Goal: Information Seeking & Learning: Learn about a topic

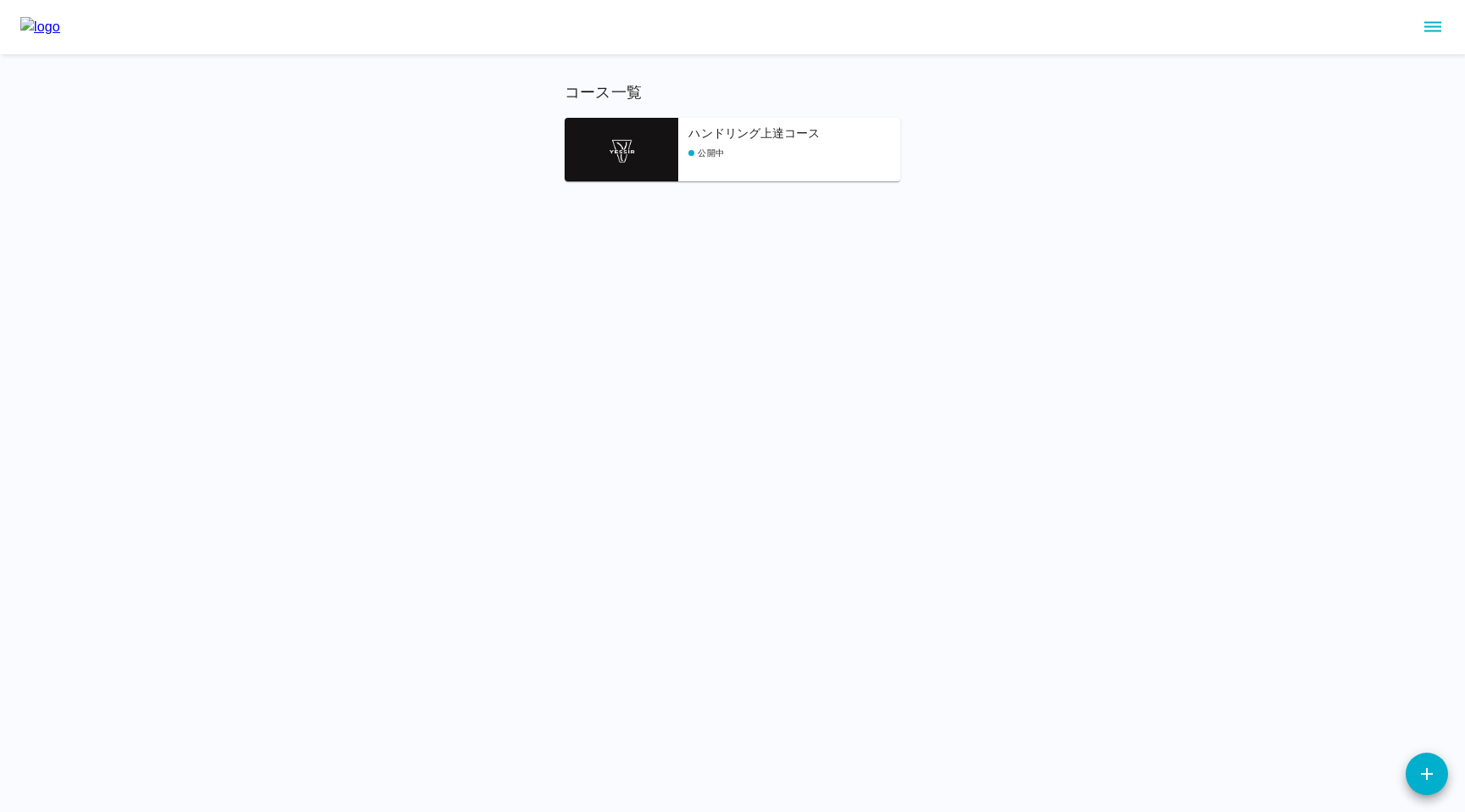
click at [723, 163] on div "ハンドリング上達コース 公開中" at bounding box center [795, 153] width 212 height 56
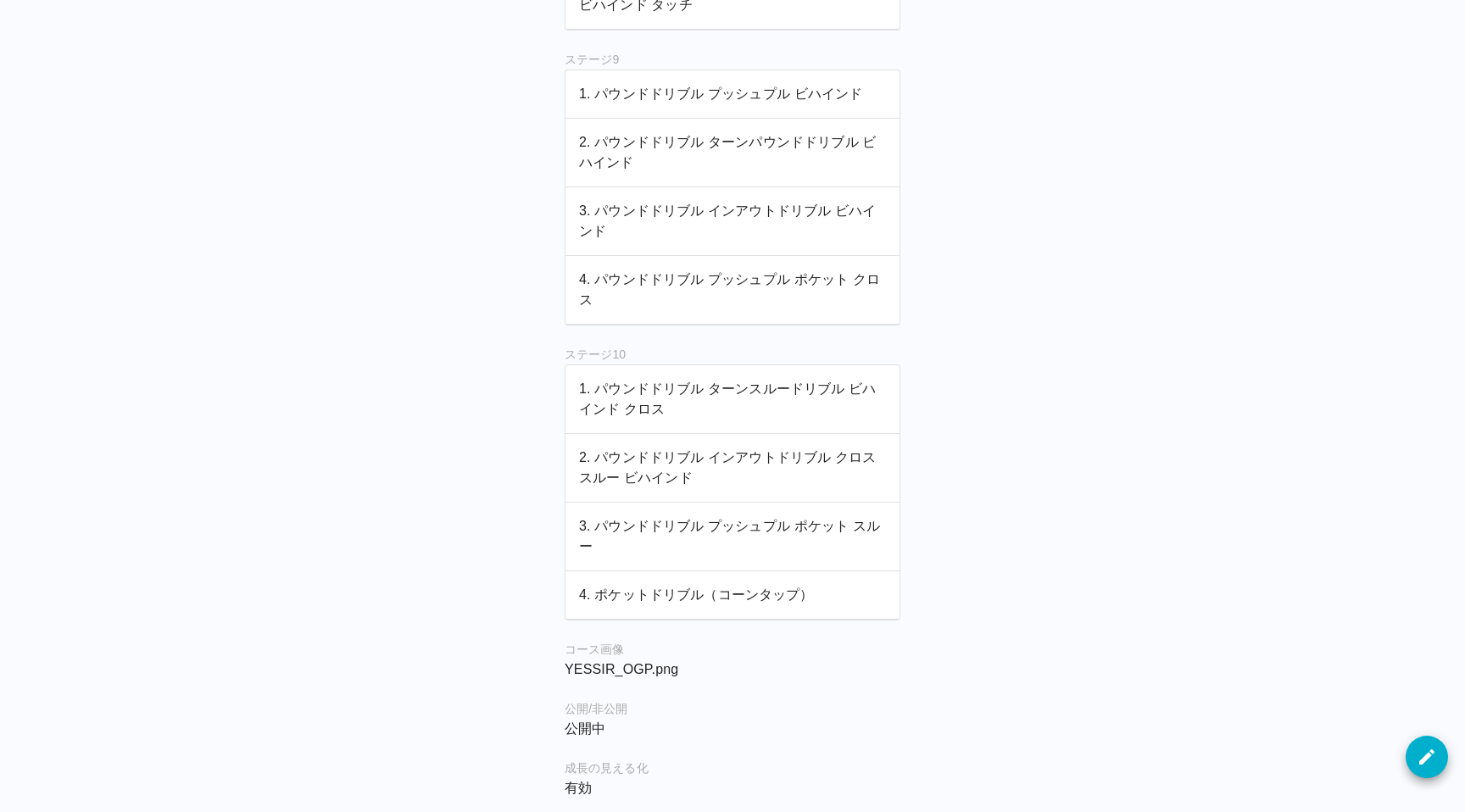
scroll to position [2493, 0]
click at [649, 400] on p "1. パウンドドリブル ターンスルードリブル ビハインド クロス" at bounding box center [732, 396] width 307 height 41
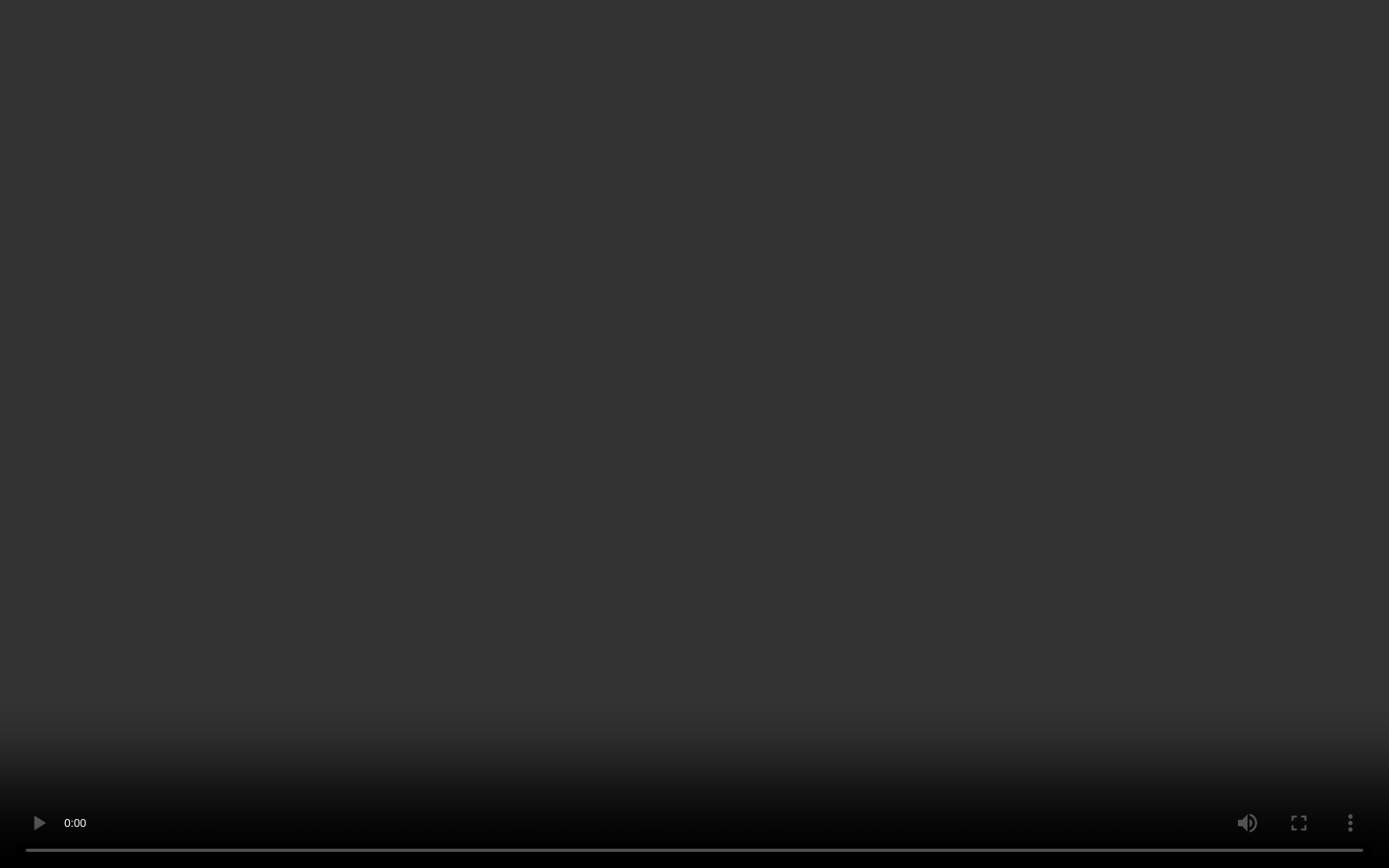
click at [622, 585] on video at bounding box center [694, 434] width 1389 height 868
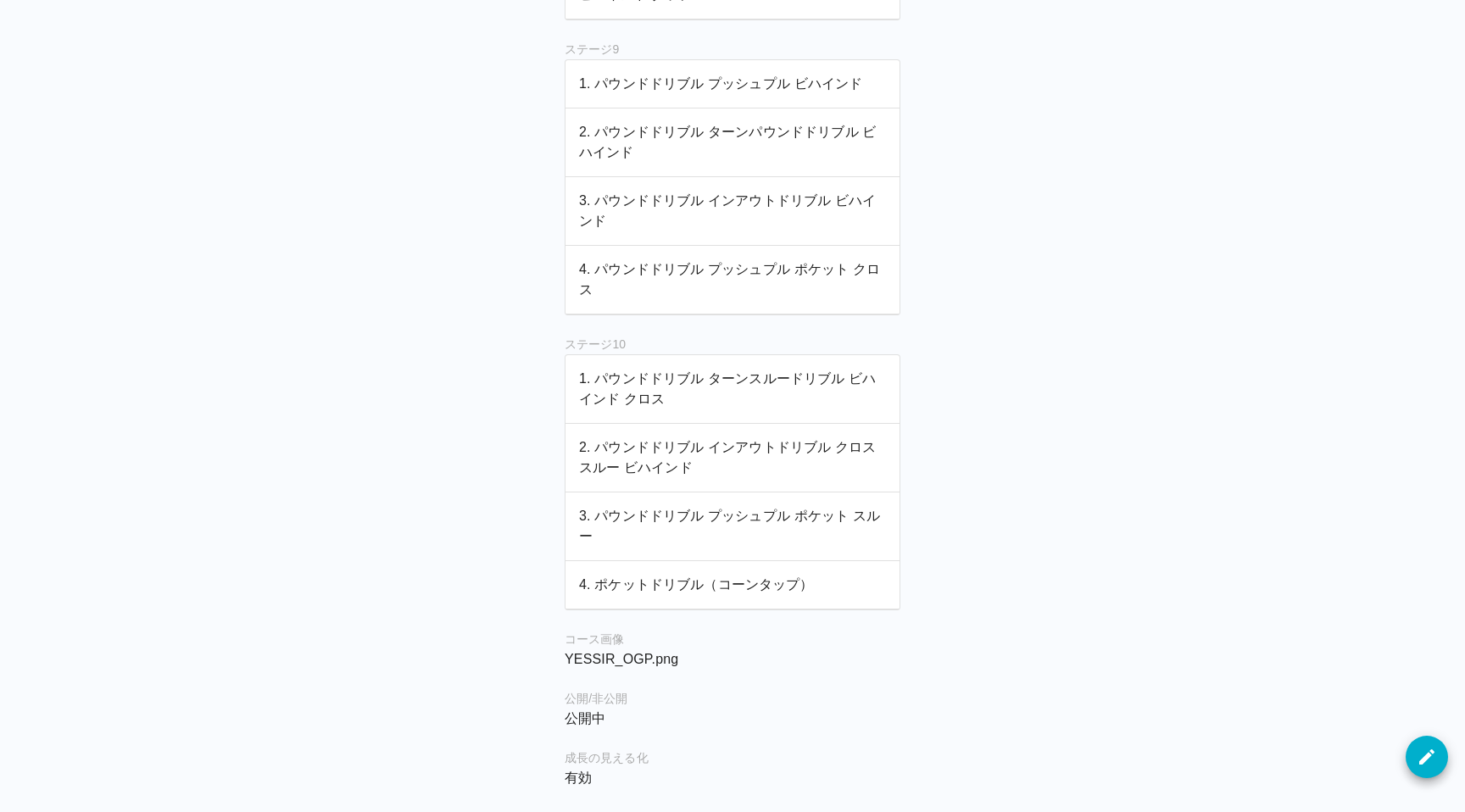
scroll to position [2518, 0]
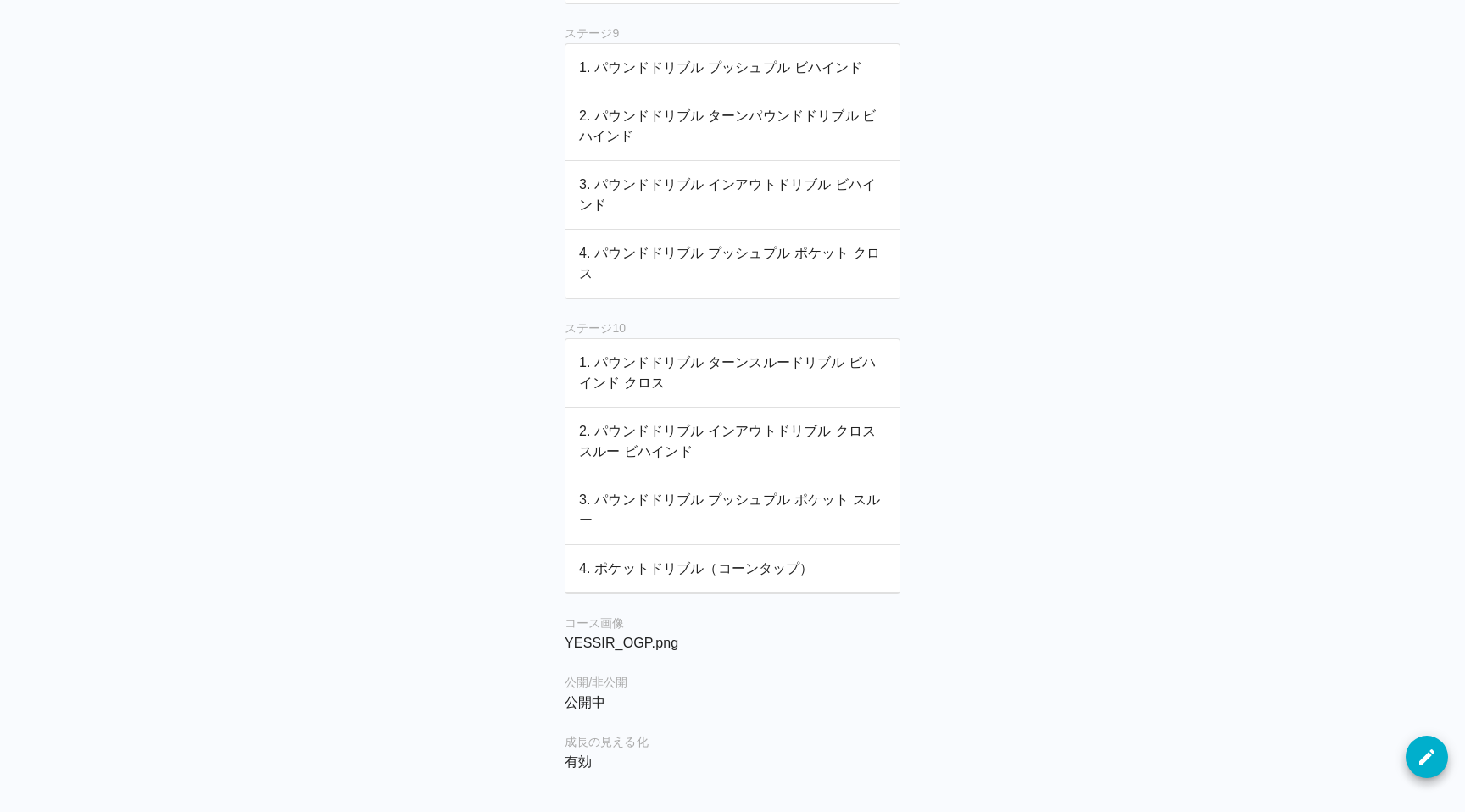
click at [732, 503] on p "3. パウンドドリブル プッシュプル ポケット スルー" at bounding box center [732, 510] width 307 height 41
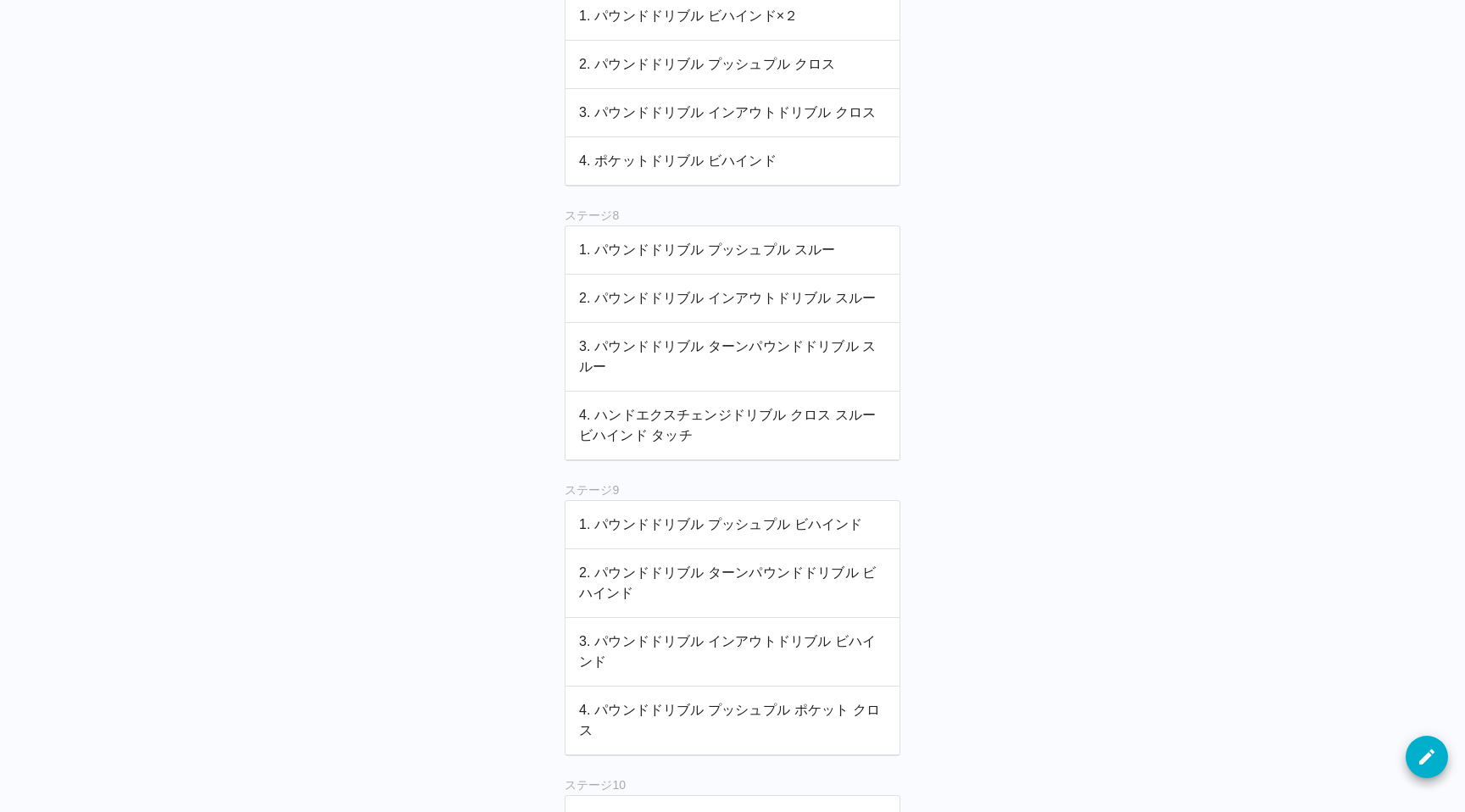
scroll to position [2060, 0]
click at [704, 256] on p "1. パウンドドリブル プッシュプル スルー" at bounding box center [732, 250] width 307 height 20
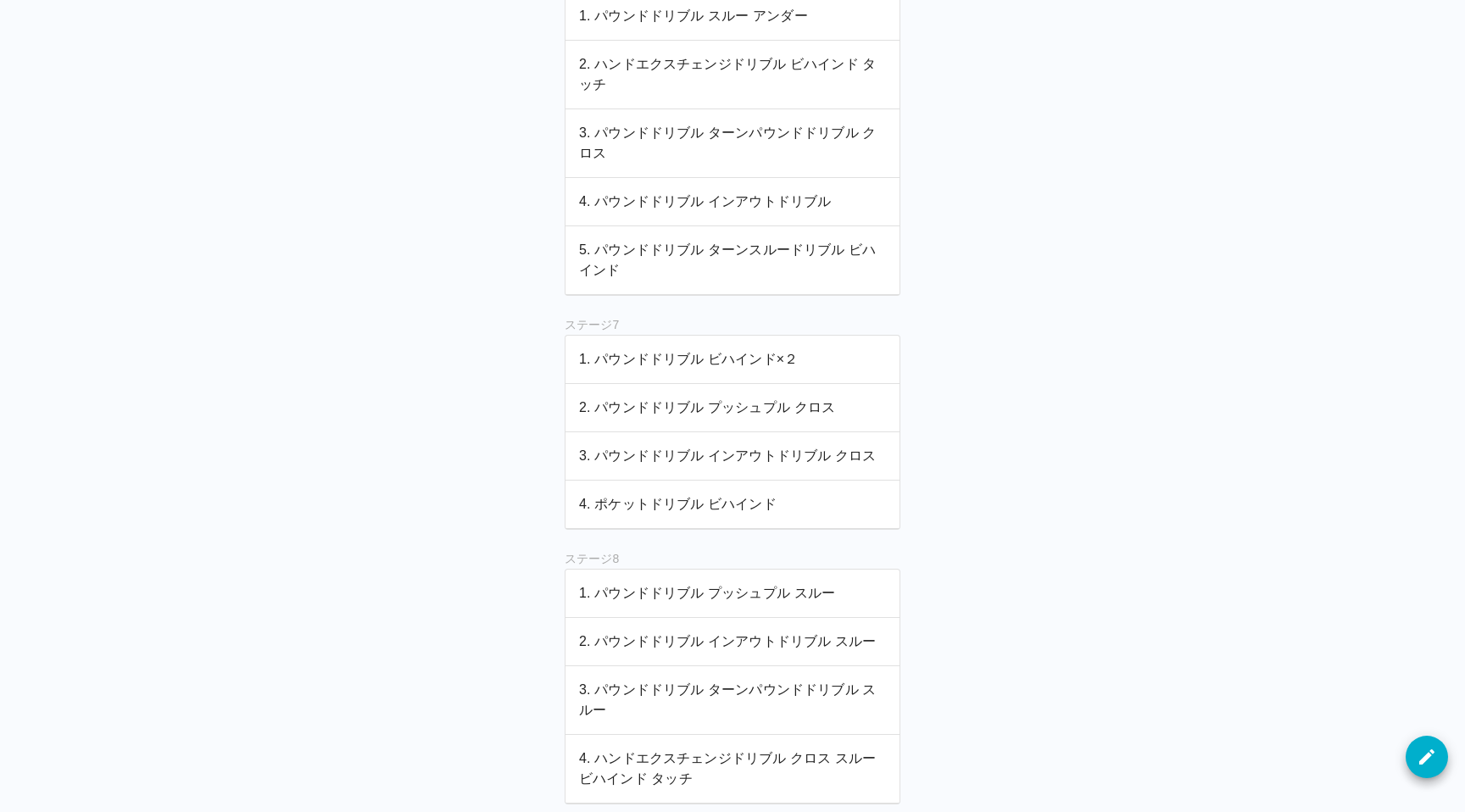
scroll to position [1677, 0]
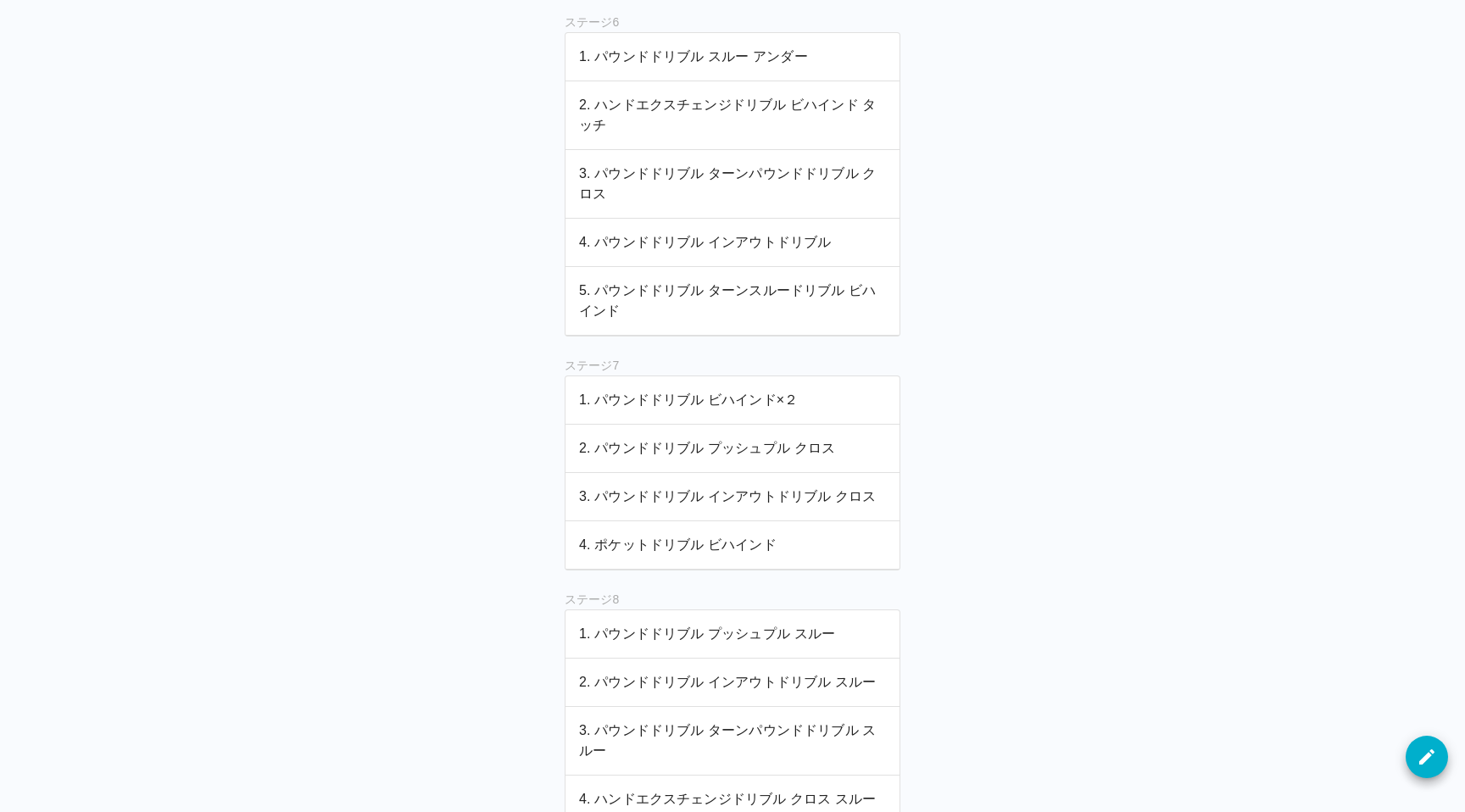
click at [642, 402] on p "1. パウンドドリブル ビハインド×２" at bounding box center [732, 399] width 307 height 20
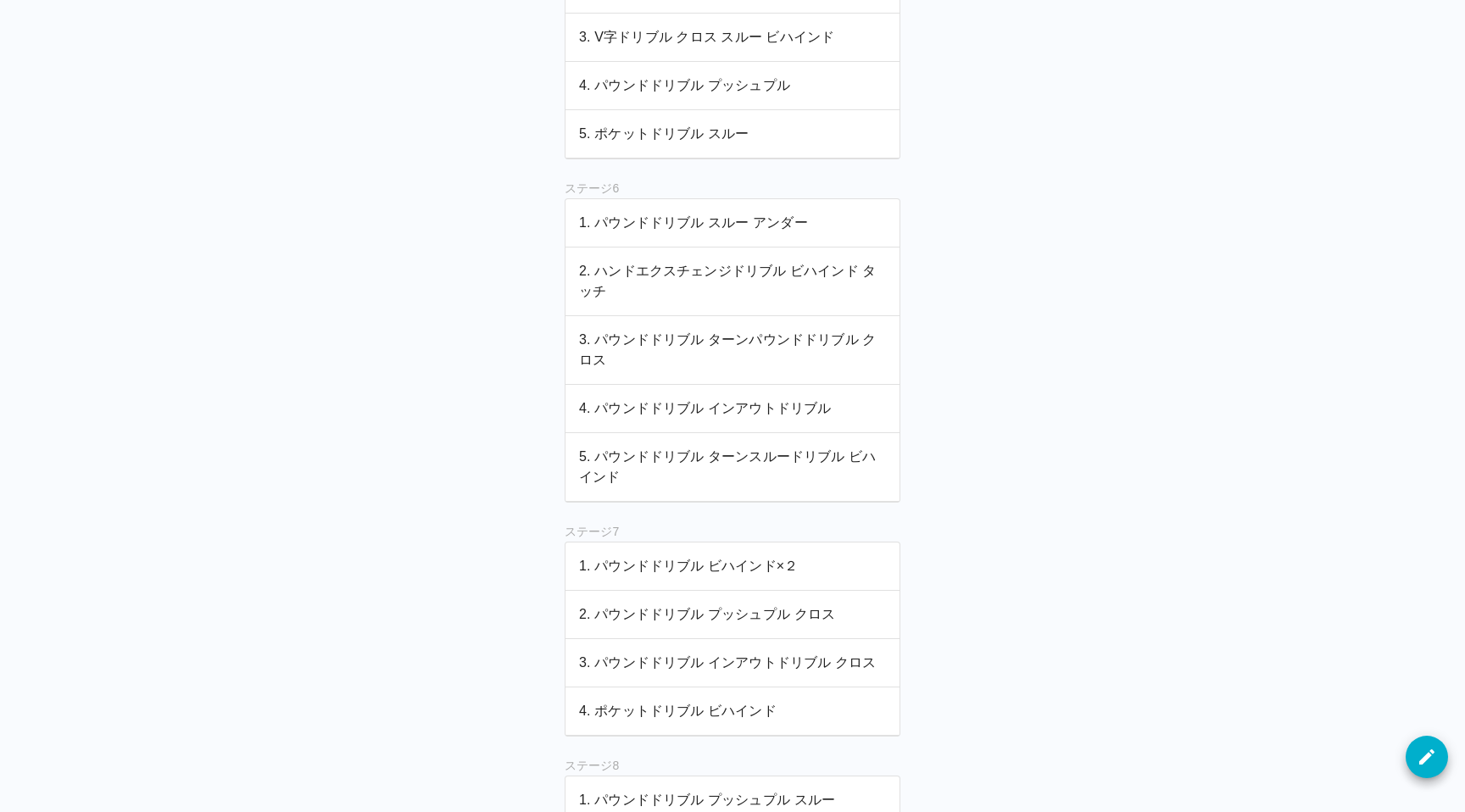
scroll to position [1507, 0]
click at [783, 226] on p "1. パウンドドリブル スルー アンダー" at bounding box center [732, 226] width 307 height 20
